Goal: Information Seeking & Learning: Find specific page/section

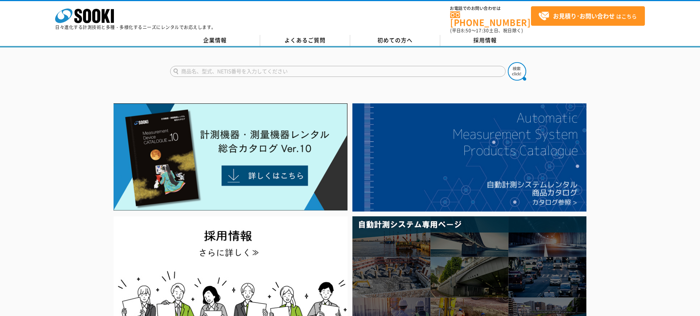
click at [203, 67] on input "text" at bounding box center [338, 71] width 336 height 11
type input "アジリオス"
click at [508, 62] on button at bounding box center [517, 71] width 18 height 18
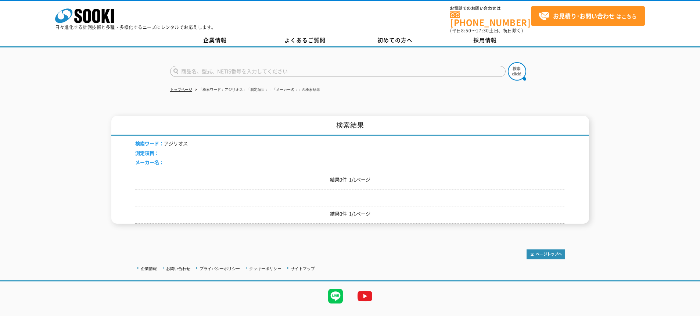
click at [195, 66] on input "text" at bounding box center [338, 71] width 336 height 11
type input "管内カメラ"
click at [508, 62] on button at bounding box center [517, 71] width 18 height 18
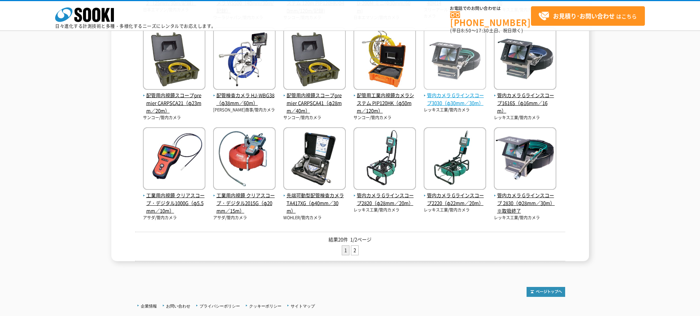
scroll to position [257, 0]
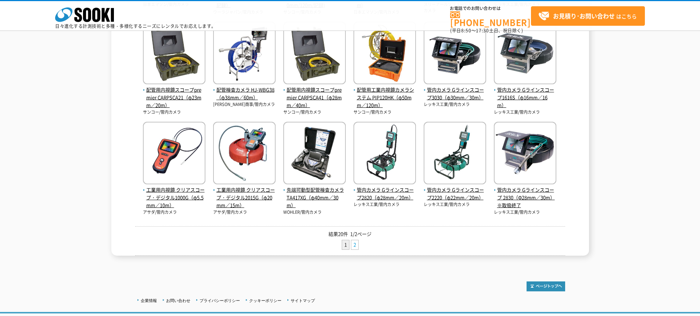
click at [357, 244] on link "2" at bounding box center [354, 244] width 7 height 9
